Goal: Information Seeking & Learning: Learn about a topic

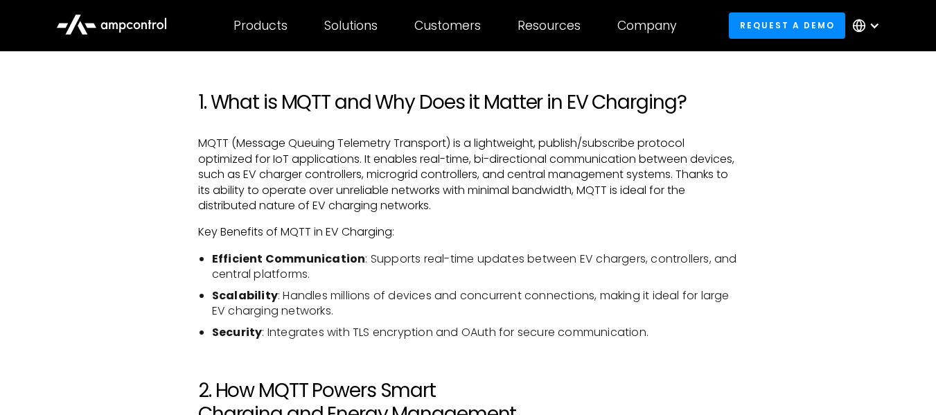
scroll to position [833, 0]
click at [410, 171] on p "MQTT (Message Queuing Telemetry Transport) is a lightweight, publish/subscribe …" at bounding box center [468, 174] width 540 height 78
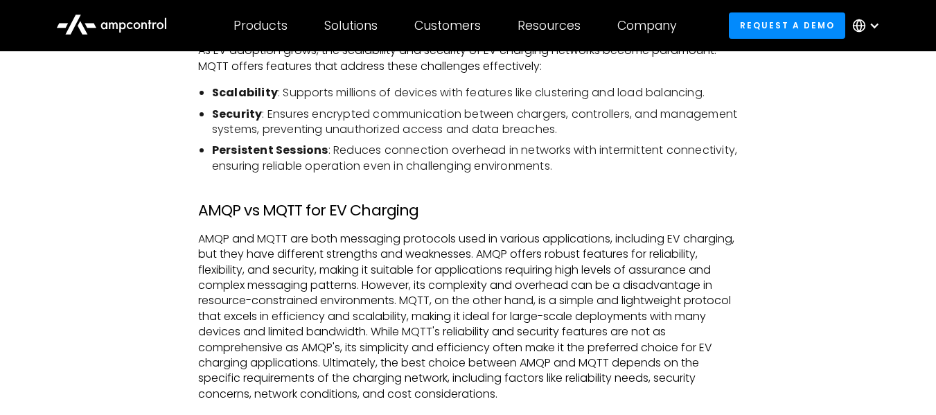
scroll to position [2033, 0]
